Goal: Information Seeking & Learning: Learn about a topic

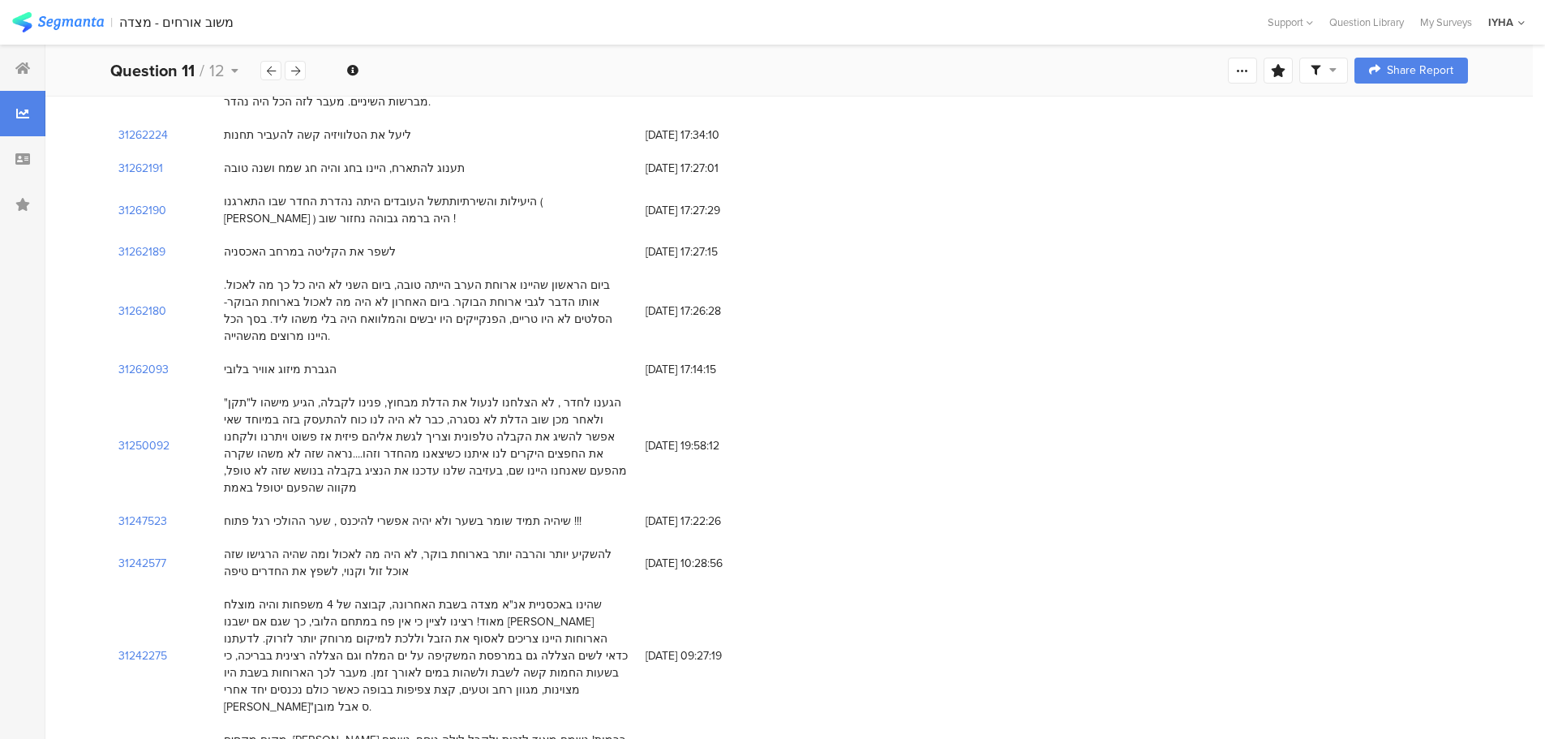
scroll to position [568, 0]
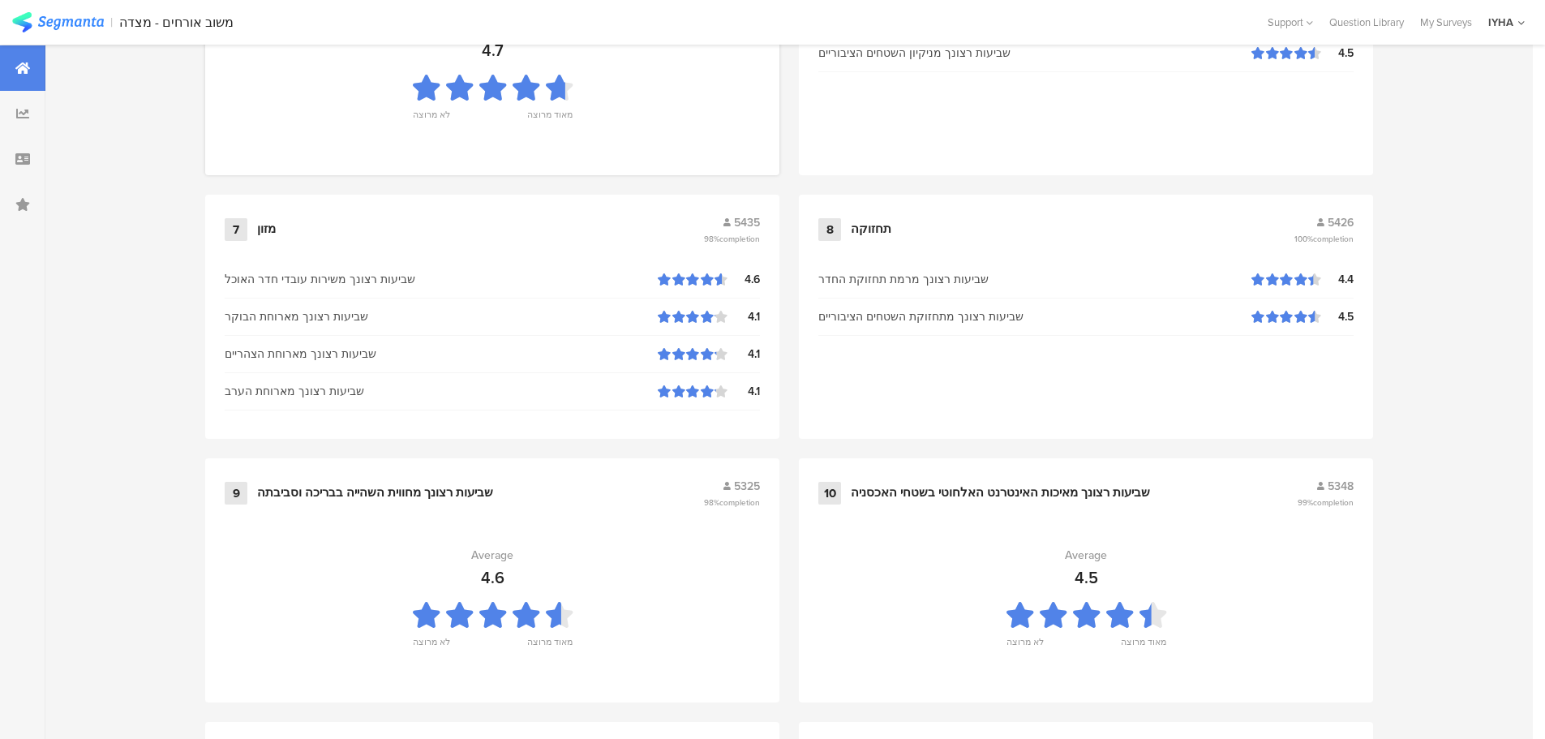
scroll to position [1639, 0]
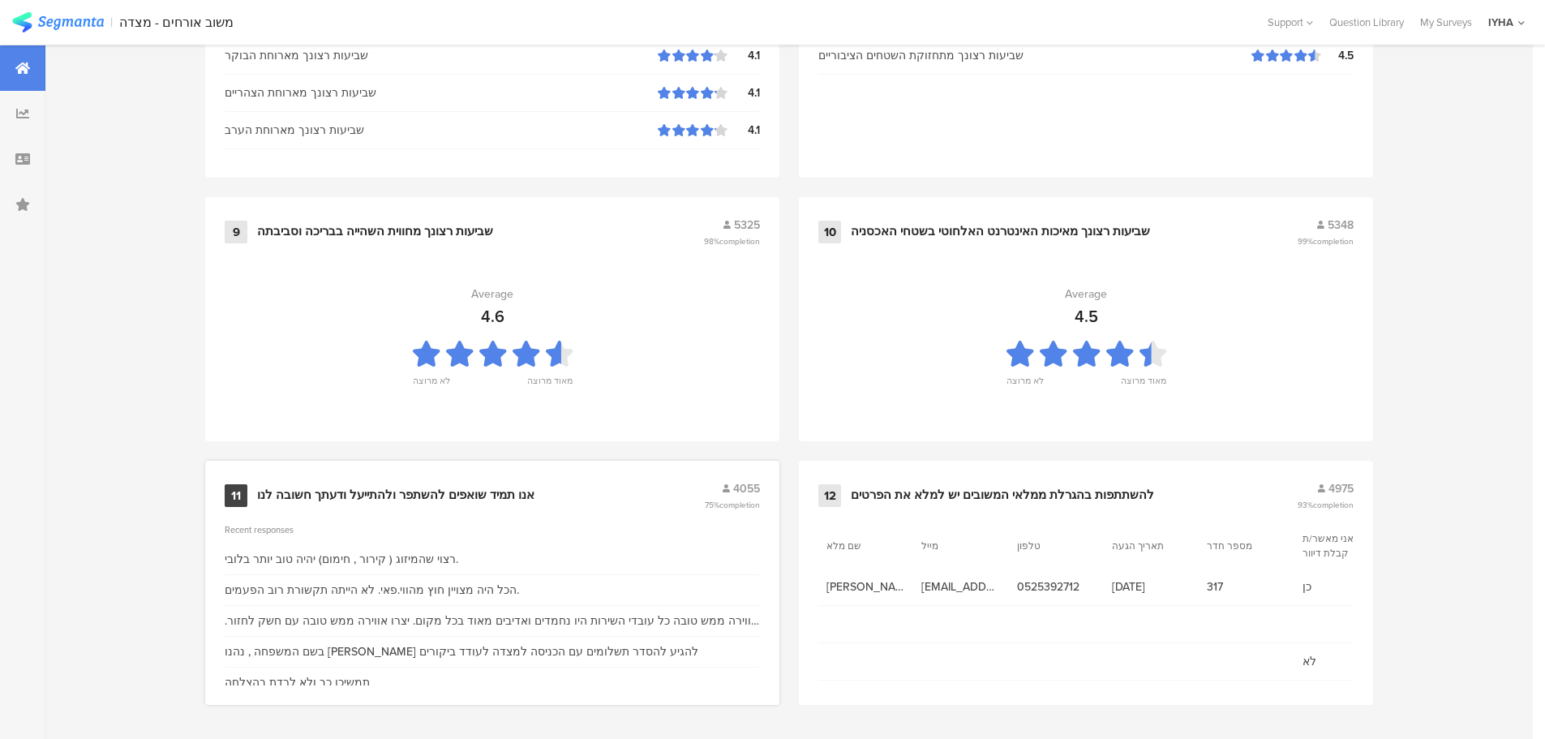
click at [490, 497] on div "אנו תמיד שואפים להשתפר ולהתייעל ודעתך חשובה לנו" at bounding box center [395, 495] width 277 height 16
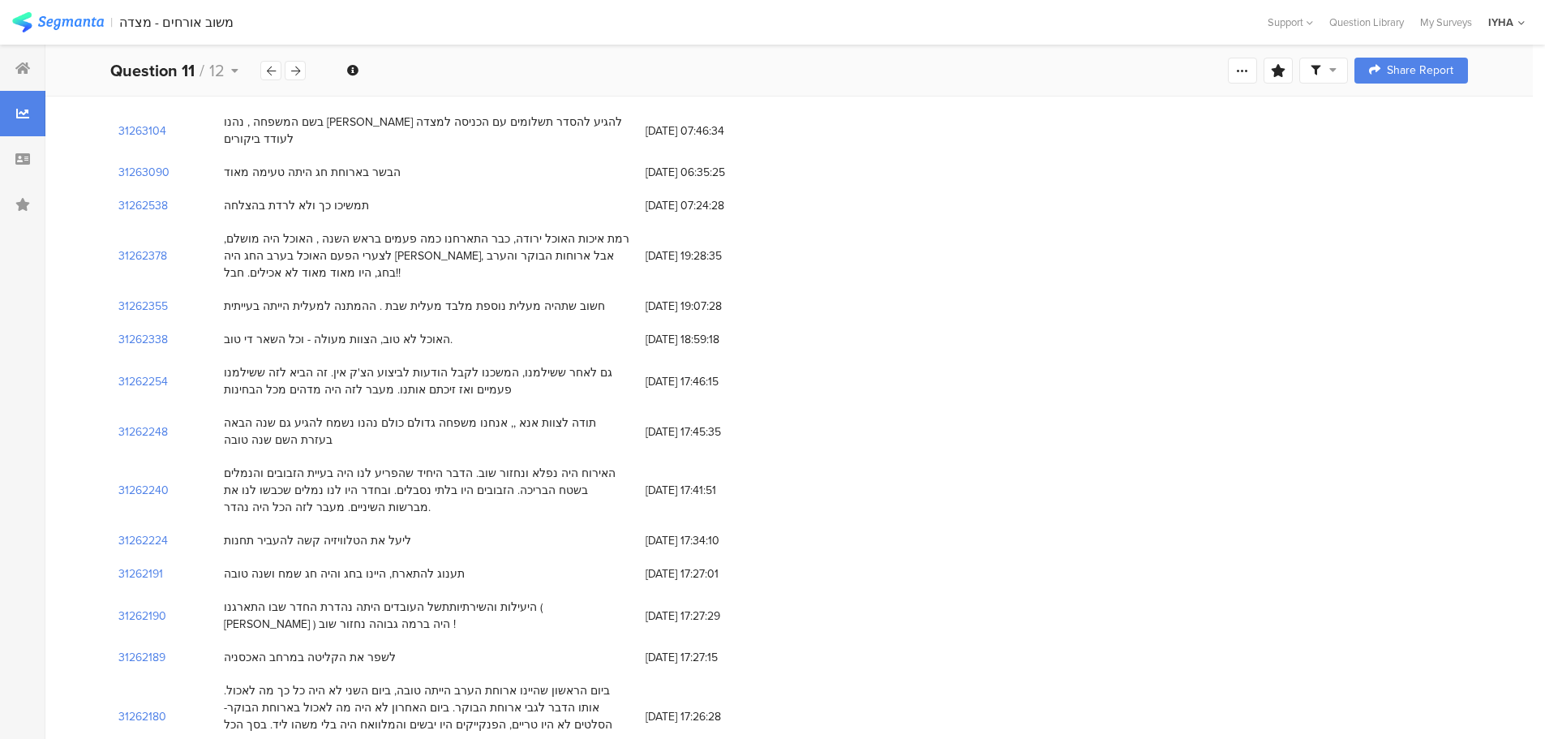
scroll to position [324, 0]
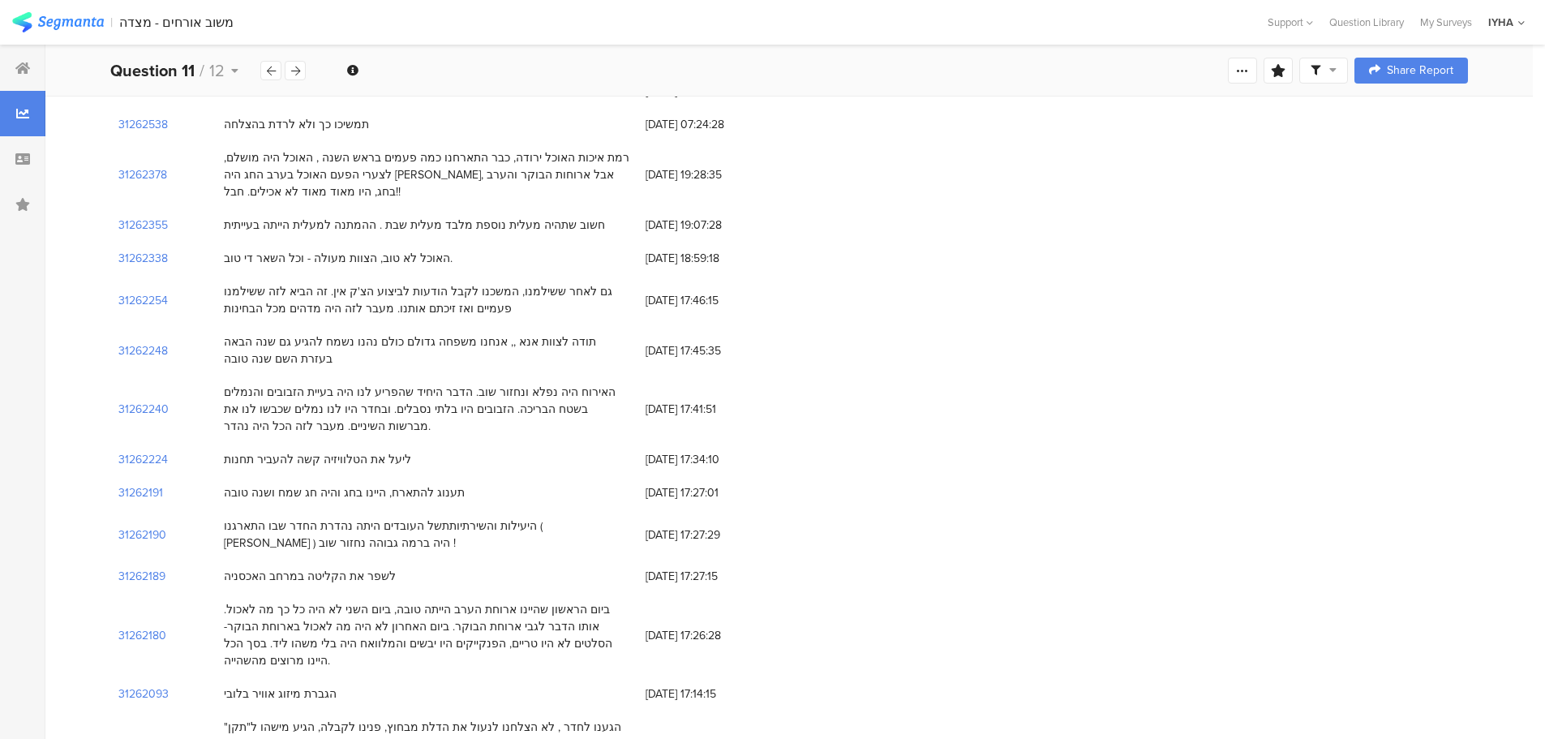
click at [564, 216] on div "חשוב שתהיה מעלית נוספת מלבד מעלית שבת . ההמתנה למעלית הייתה בעייתית" at bounding box center [414, 224] width 381 height 17
click at [433, 289] on div "גם לאחר ששילמנו, המשכנו לקבל הודעות לביצוע הצ'ק אין. זה הביא לזה ששילמנו פעמיים…" at bounding box center [426, 300] width 405 height 34
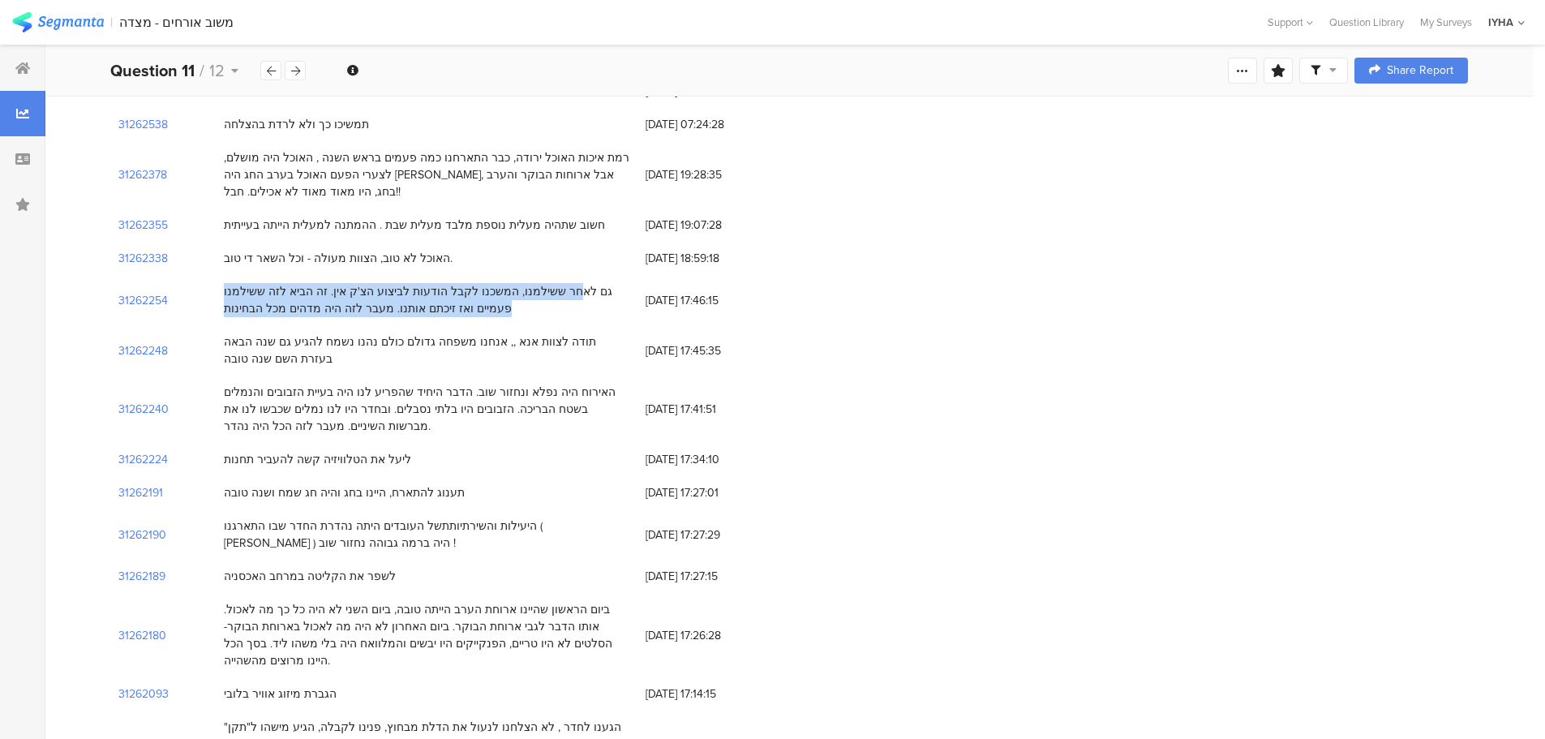
click at [433, 289] on div "גם לאחר ששילמנו, המשכנו לקבל הודעות לביצוע הצ'ק אין. זה הביא לזה ששילמנו פעמיים…" at bounding box center [426, 300] width 405 height 34
click at [152, 401] on div "31262240" at bounding box center [162, 408] width 105 height 67
click at [152, 401] on section "31262240" at bounding box center [143, 409] width 50 height 17
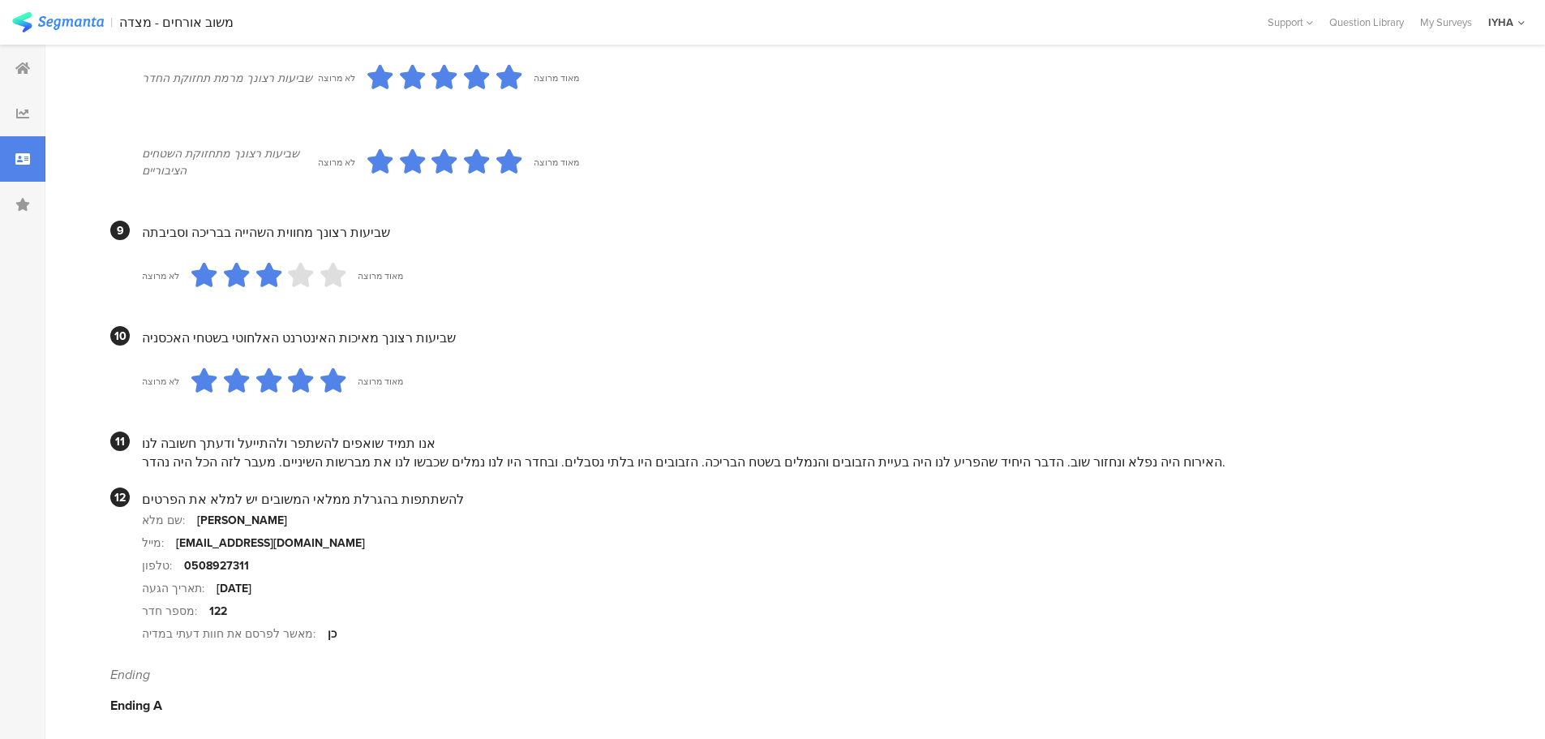
scroll to position [1386, 0]
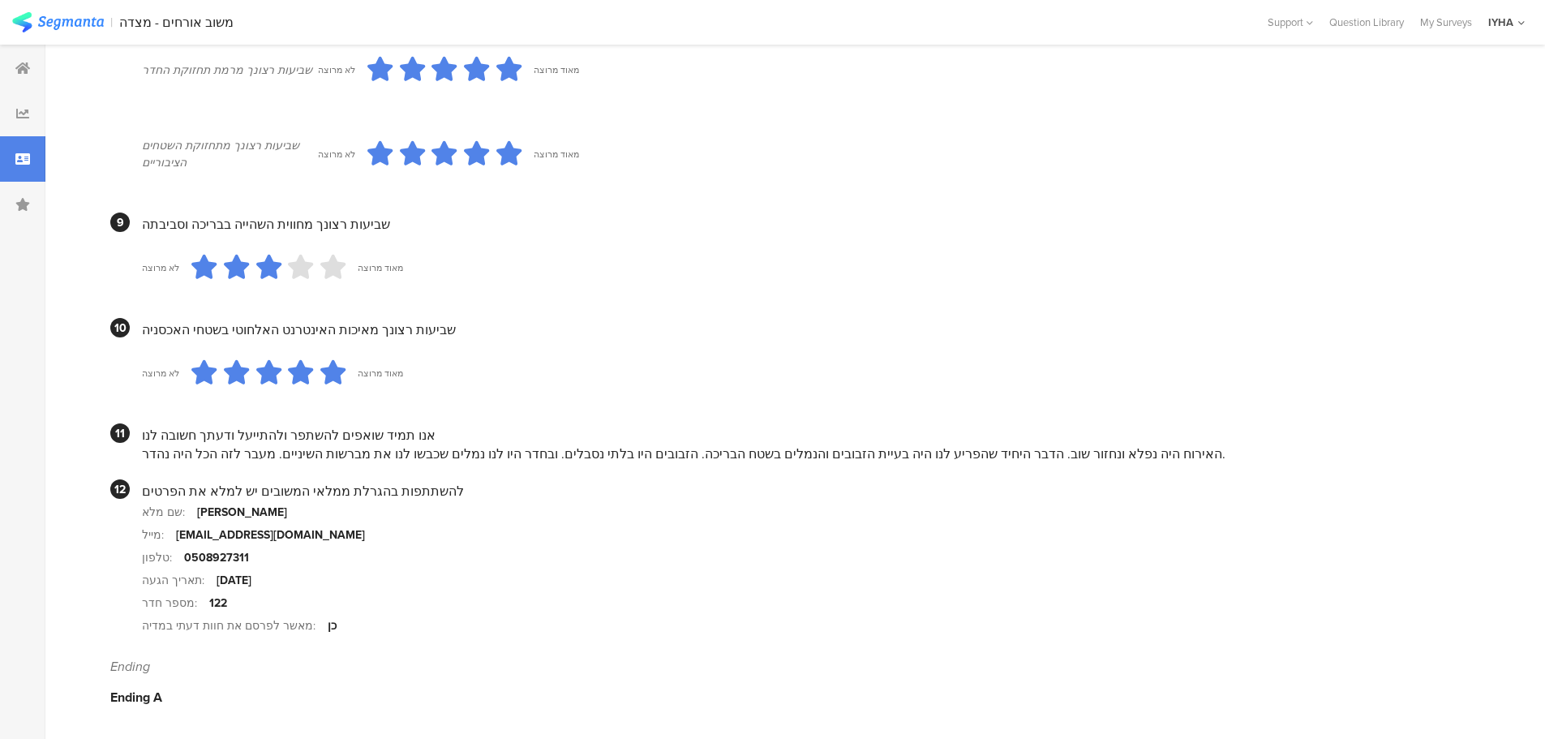
click at [209, 605] on div "122" at bounding box center [218, 602] width 18 height 17
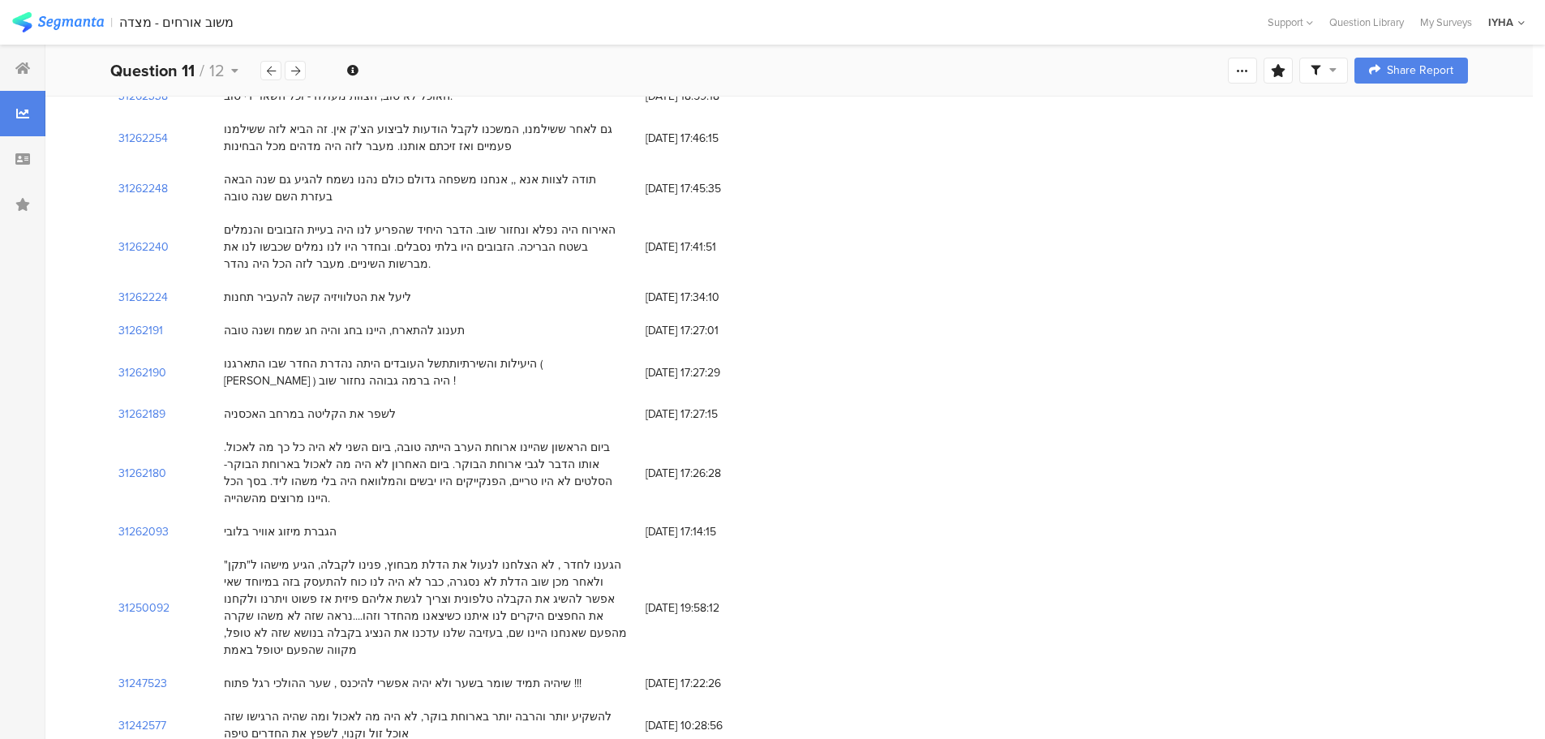
scroll to position [405, 0]
